Goal: Transaction & Acquisition: Purchase product/service

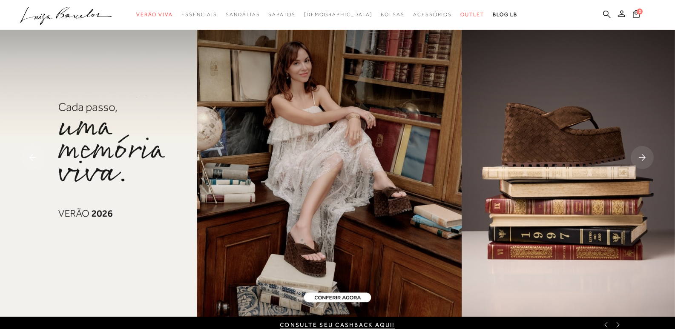
click at [605, 14] on icon at bounding box center [607, 14] width 8 height 8
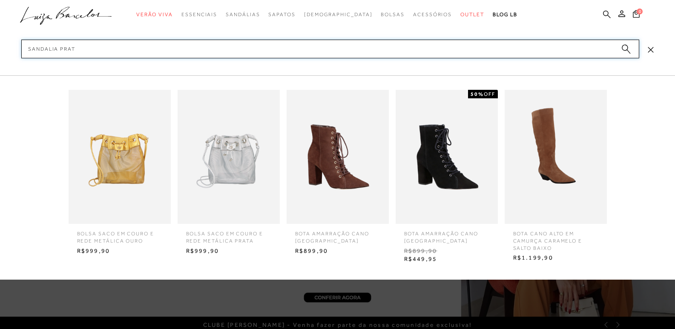
type input "sandalia prata"
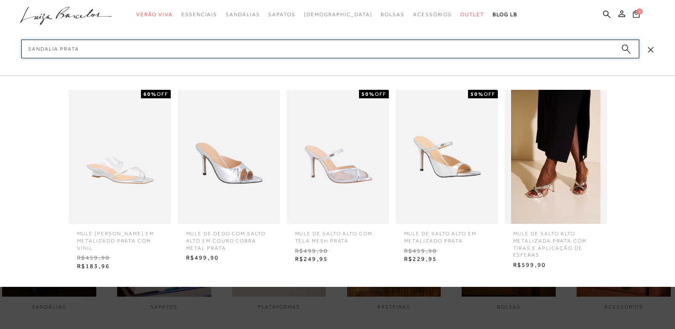
scroll to position [128, 0]
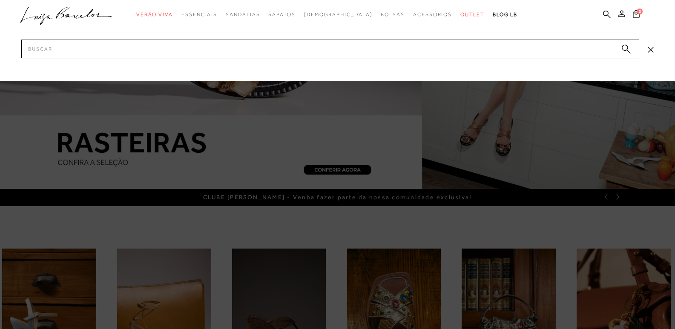
click at [651, 48] on icon at bounding box center [651, 50] width 6 height 6
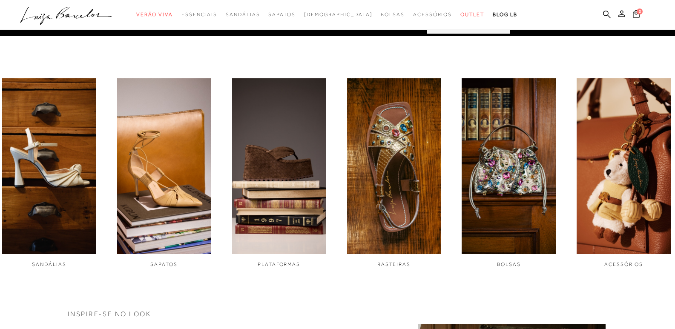
scroll to position [0, 0]
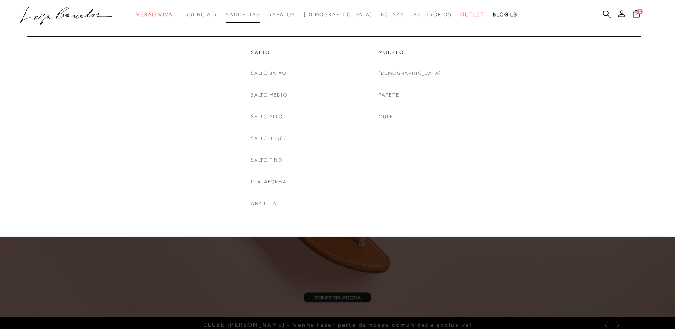
click at [260, 13] on span "Sandálias" at bounding box center [243, 14] width 34 height 6
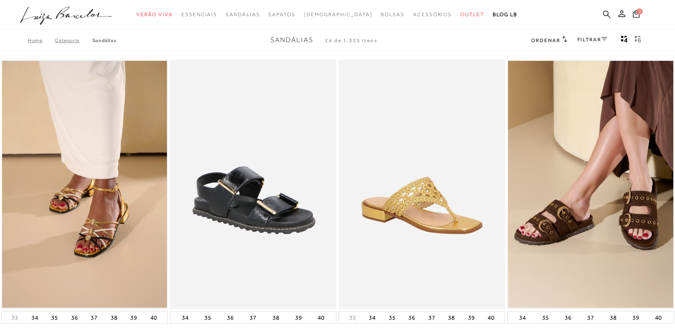
click at [603, 12] on icon at bounding box center [607, 14] width 8 height 8
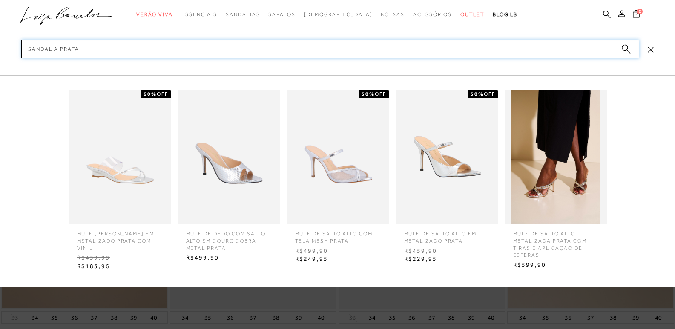
type input "sandalia prata"
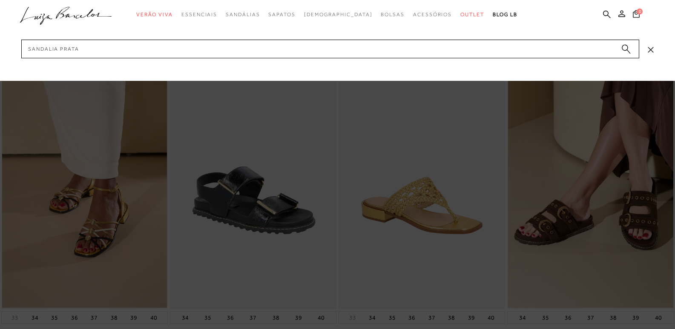
click at [221, 296] on div at bounding box center [337, 164] width 675 height 329
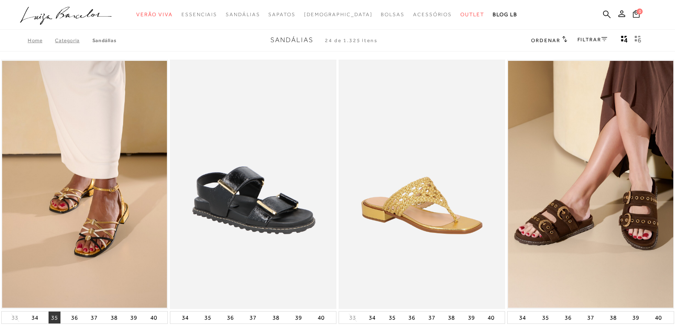
click at [51, 319] on button "35" at bounding box center [55, 318] width 12 height 12
click at [584, 39] on link "FILTRAR" at bounding box center [592, 40] width 30 height 6
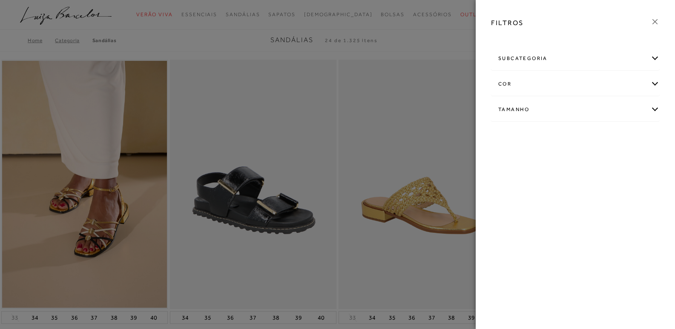
click at [546, 60] on div "subcategoria" at bounding box center [575, 58] width 168 height 23
click at [544, 76] on div "cor" at bounding box center [575, 84] width 168 height 23
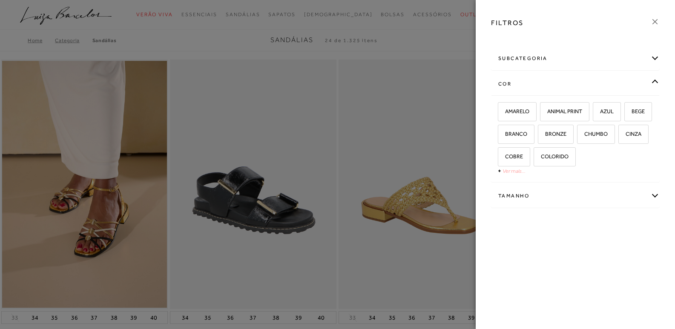
click at [511, 170] on link "Ver mais..." at bounding box center [513, 171] width 23 height 6
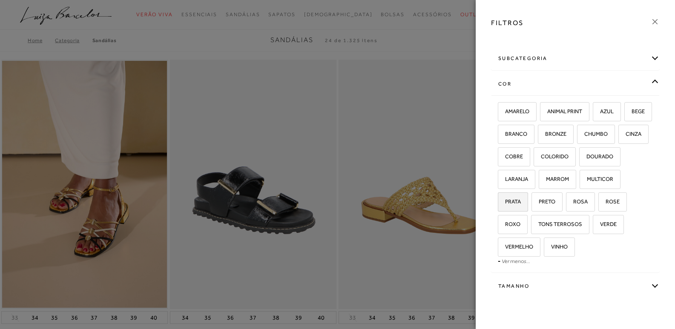
click at [521, 199] on span "PRATA" at bounding box center [510, 201] width 22 height 6
click at [505, 199] on input "PRATA" at bounding box center [501, 203] width 9 height 9
checkbox input "true"
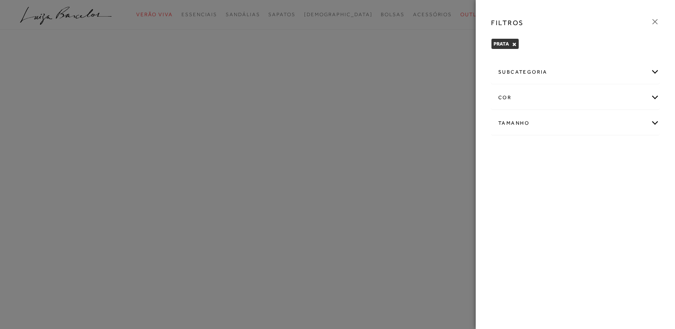
click at [565, 111] on div "subcategoria Modelo Salto" at bounding box center [575, 104] width 182 height 92
click at [658, 122] on div "Tamanho" at bounding box center [575, 123] width 168 height 23
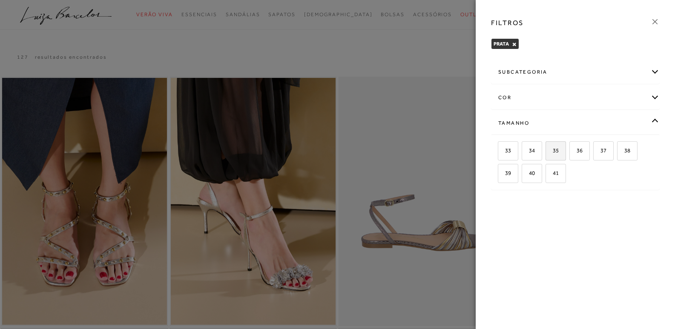
click at [554, 149] on span "35" at bounding box center [552, 150] width 12 height 6
click at [553, 149] on input "35" at bounding box center [548, 152] width 9 height 9
checkbox input "true"
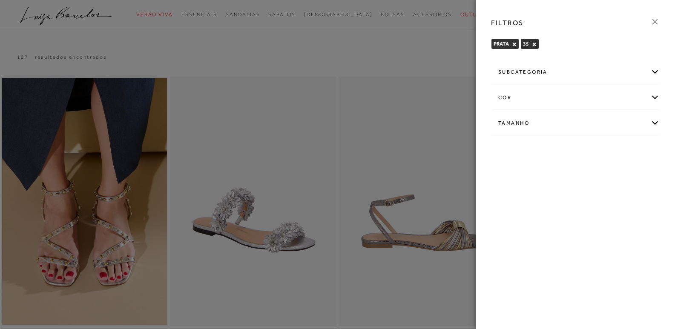
click at [656, 19] on icon at bounding box center [654, 21] width 9 height 9
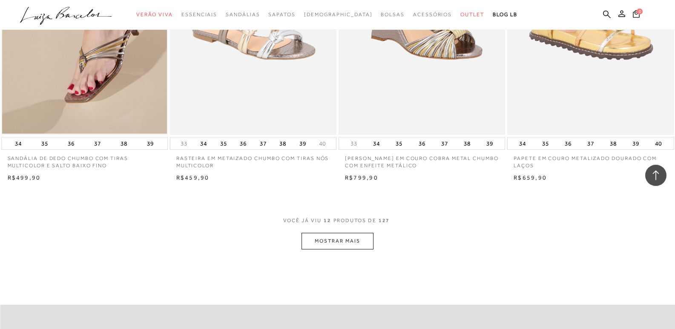
scroll to position [852, 0]
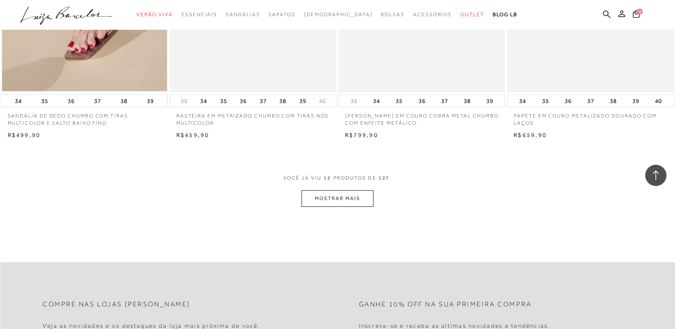
click at [342, 197] on button "MOSTRAR MAIS" at bounding box center [337, 198] width 72 height 17
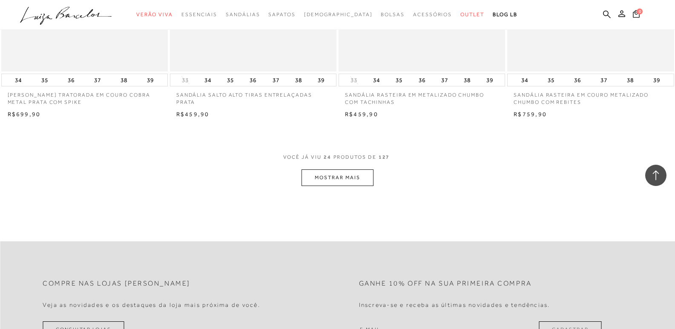
scroll to position [1874, 0]
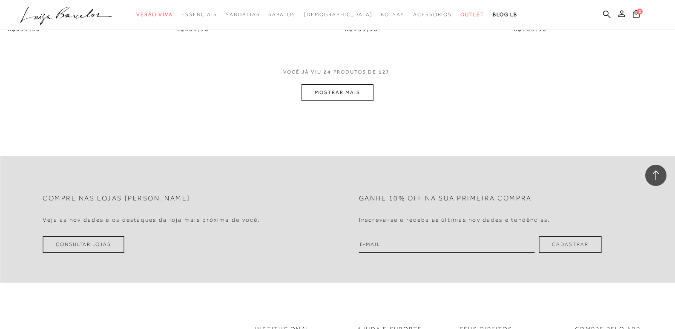
click at [348, 93] on button "MOSTRAR MAIS" at bounding box center [337, 92] width 72 height 17
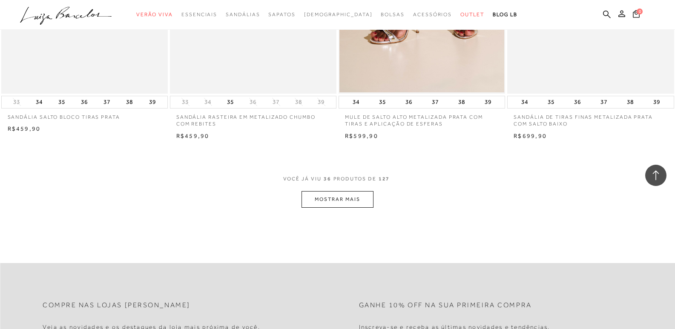
scroll to position [2725, 0]
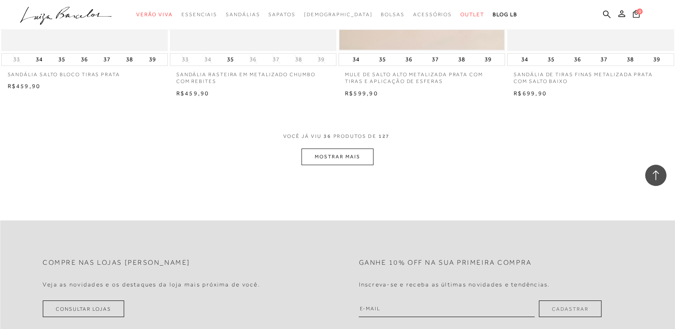
click at [338, 161] on button "MOSTRAR MAIS" at bounding box center [337, 157] width 72 height 17
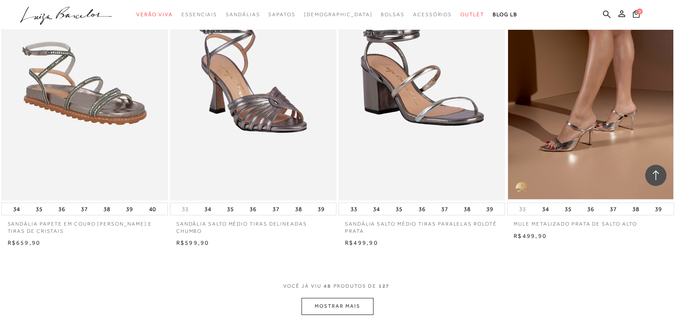
scroll to position [3577, 0]
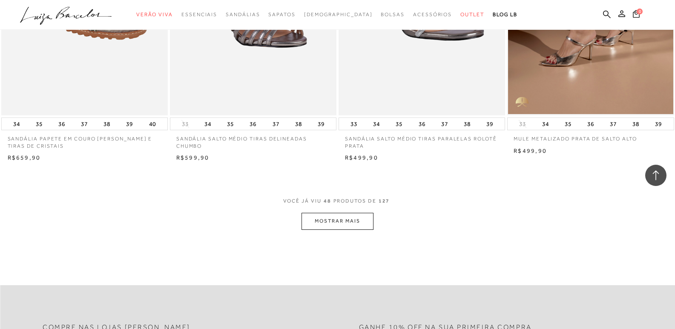
click at [346, 221] on button "MOSTRAR MAIS" at bounding box center [337, 221] width 72 height 17
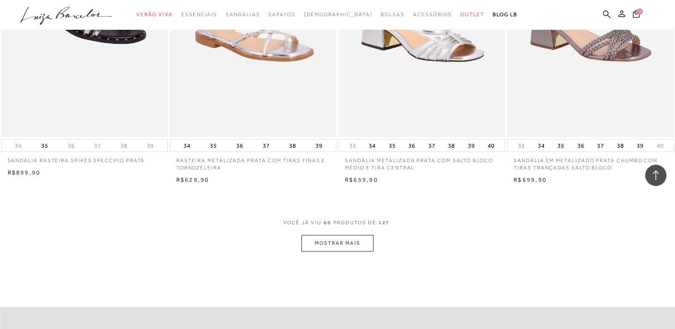
scroll to position [4514, 0]
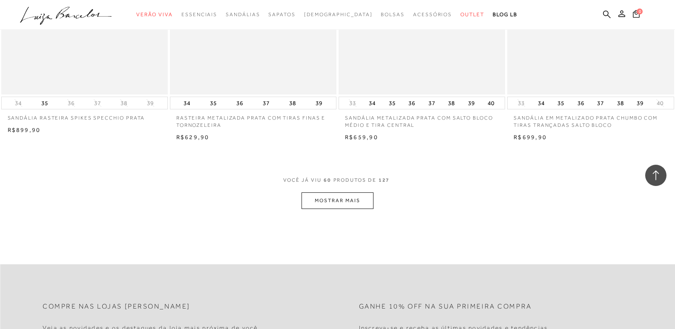
click at [351, 202] on button "MOSTRAR MAIS" at bounding box center [337, 200] width 72 height 17
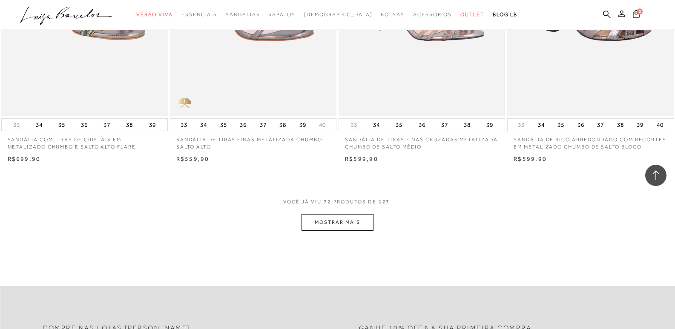
scroll to position [5451, 0]
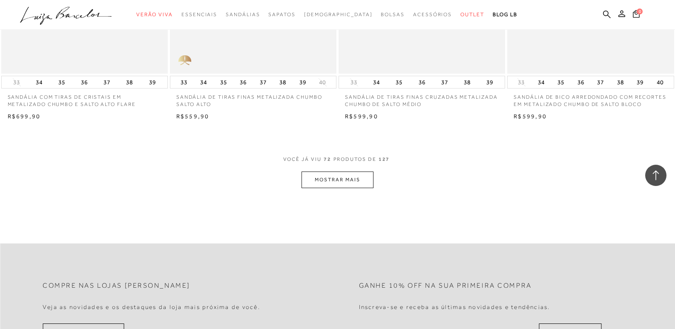
click at [354, 178] on button "MOSTRAR MAIS" at bounding box center [337, 180] width 72 height 17
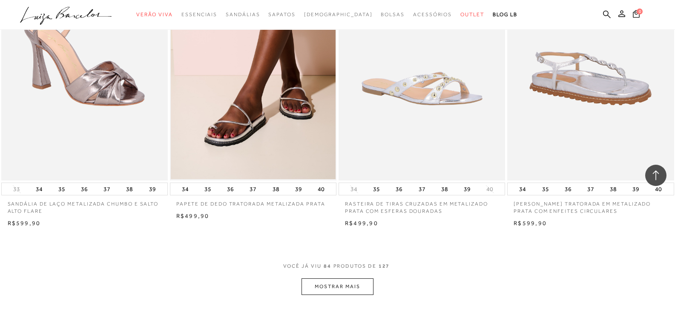
scroll to position [6430, 0]
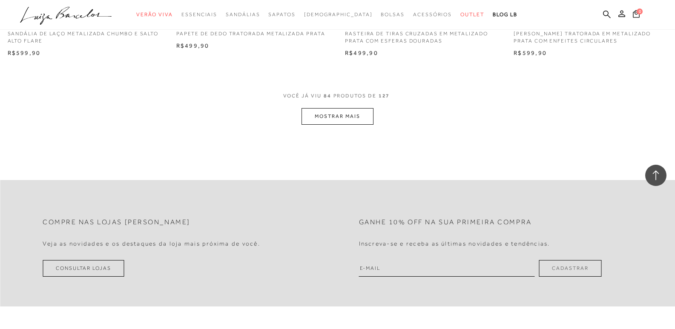
click at [339, 116] on button "MOSTRAR MAIS" at bounding box center [337, 116] width 72 height 17
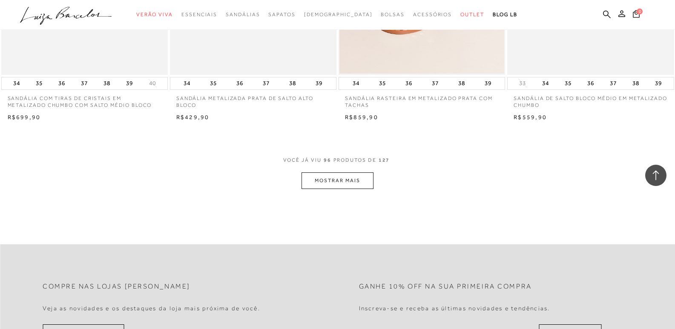
scroll to position [7325, 0]
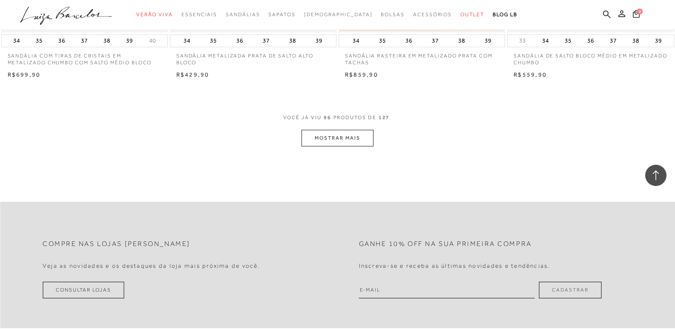
click at [339, 138] on button "MOSTRAR MAIS" at bounding box center [337, 138] width 72 height 17
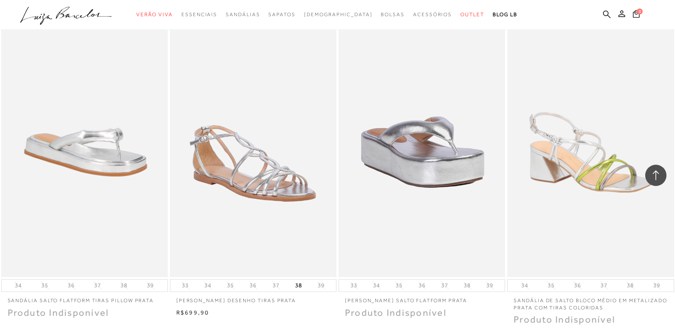
scroll to position [8176, 0]
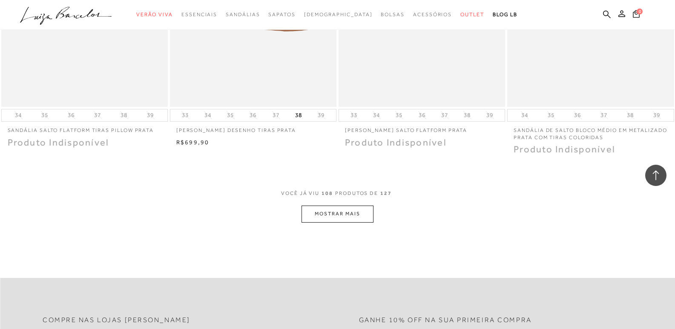
click at [334, 212] on button "MOSTRAR MAIS" at bounding box center [337, 214] width 72 height 17
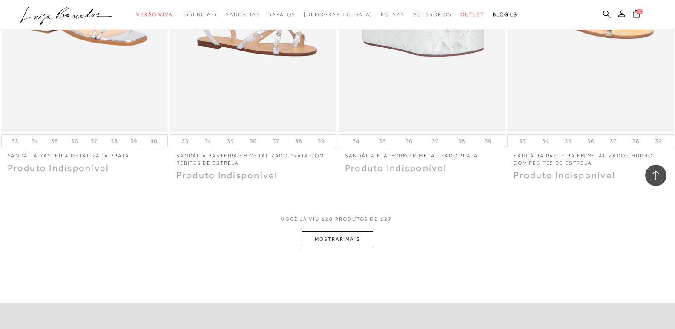
scroll to position [9113, 0]
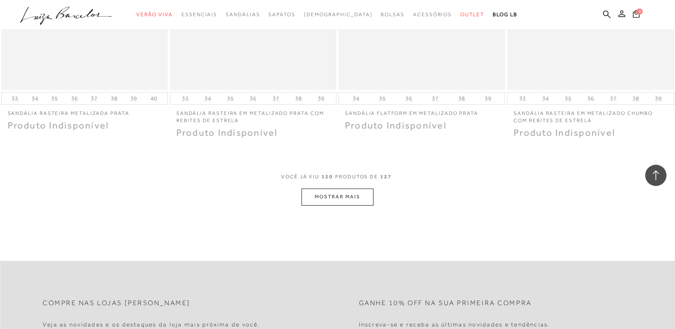
click at [342, 194] on button "MOSTRAR MAIS" at bounding box center [337, 197] width 72 height 17
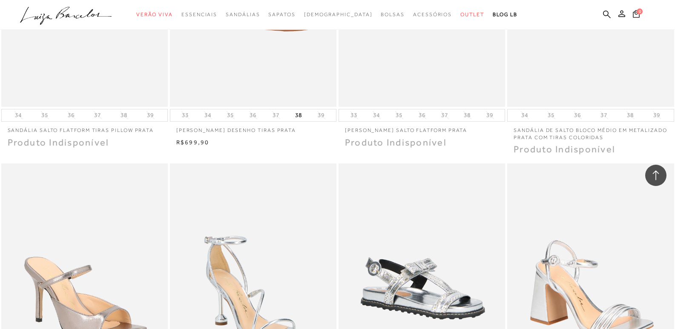
scroll to position [7708, 0]
